Goal: Find contact information: Find contact information

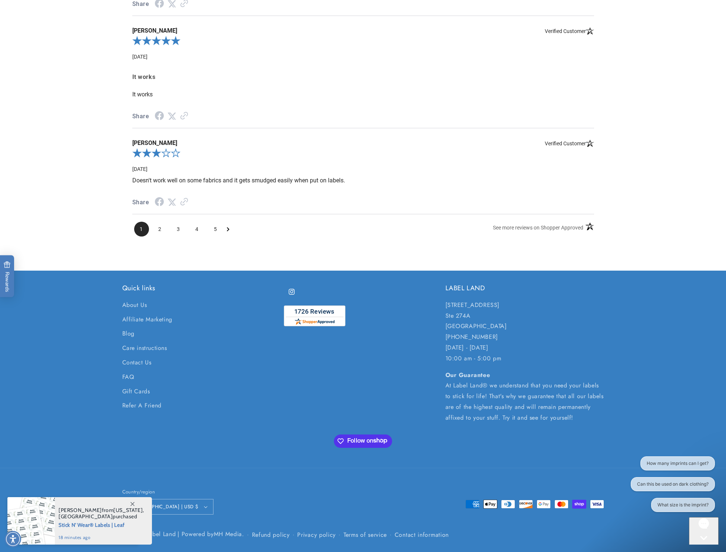
scroll to position [1448, 0]
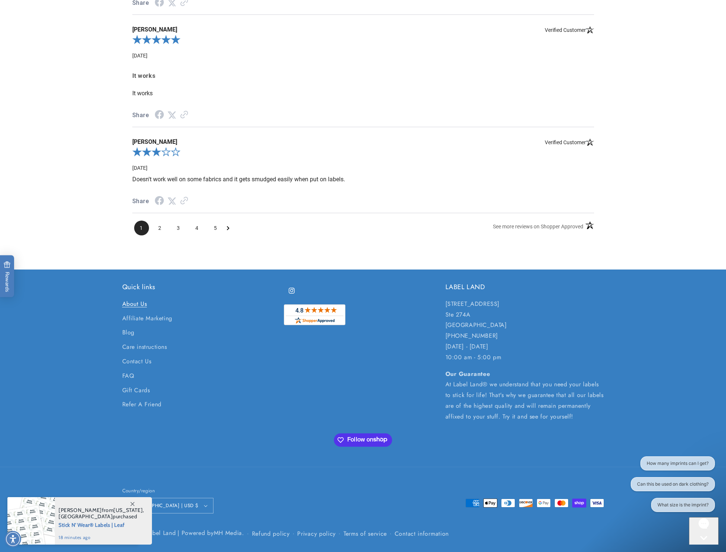
click at [133, 301] on link "About Us" at bounding box center [134, 305] width 25 height 13
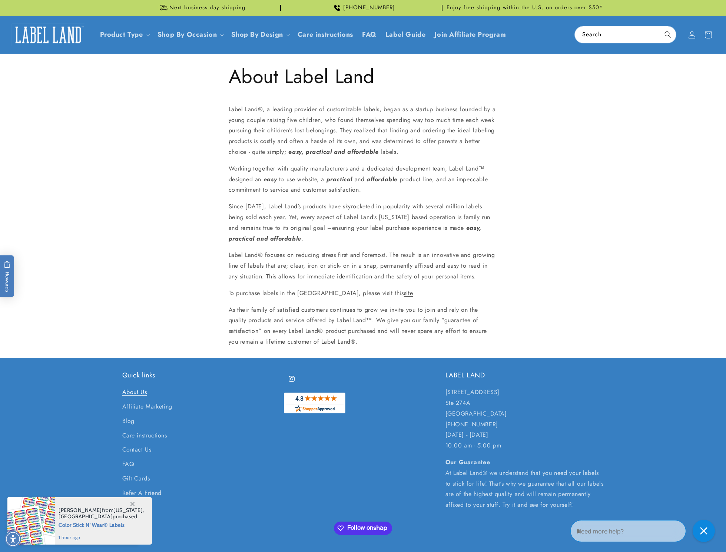
drag, startPoint x: 499, startPoint y: 412, endPoint x: 444, endPoint y: 396, distance: 57.2
click at [444, 396] on div "Quick links About Us Affiliate Marketing Blog Care instructions Contact Us FAQ …" at bounding box center [363, 440] width 482 height 139
copy p "250 Cedarbridge Ave. Ste 274A Lakewood, NJ 08701"
